Goal: Communication & Community: Participate in discussion

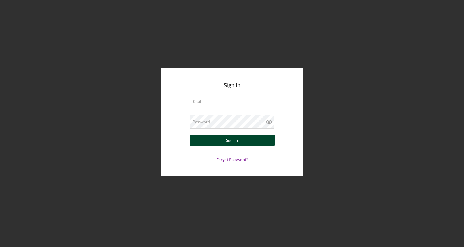
type input "[PERSON_NAME][EMAIL_ADDRESS][DOMAIN_NAME]"
click at [241, 141] on button "Sign In" at bounding box center [231, 139] width 85 height 11
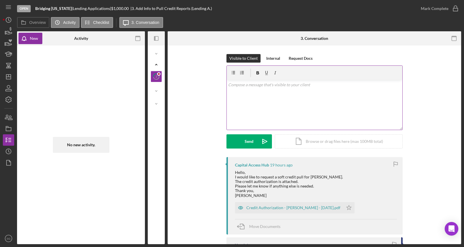
scroll to position [1, 0]
click at [309, 208] on div "Credit Authorization - [PERSON_NAME] - [DATE].pdf" at bounding box center [293, 207] width 94 height 5
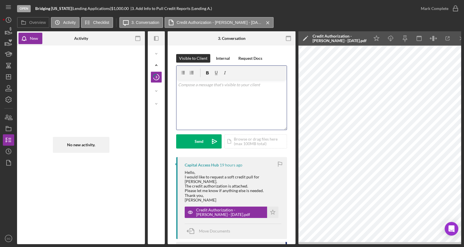
click at [216, 83] on p at bounding box center [231, 85] width 107 height 6
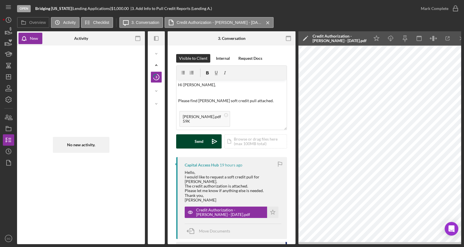
click at [203, 138] on button "Send Icon/icon-invite-send" at bounding box center [198, 141] width 45 height 14
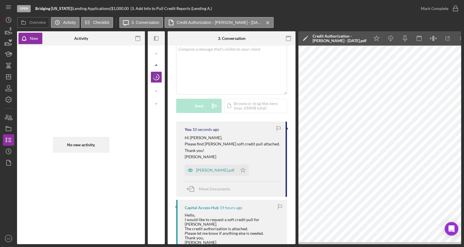
scroll to position [36, 0]
